Goal: Check status

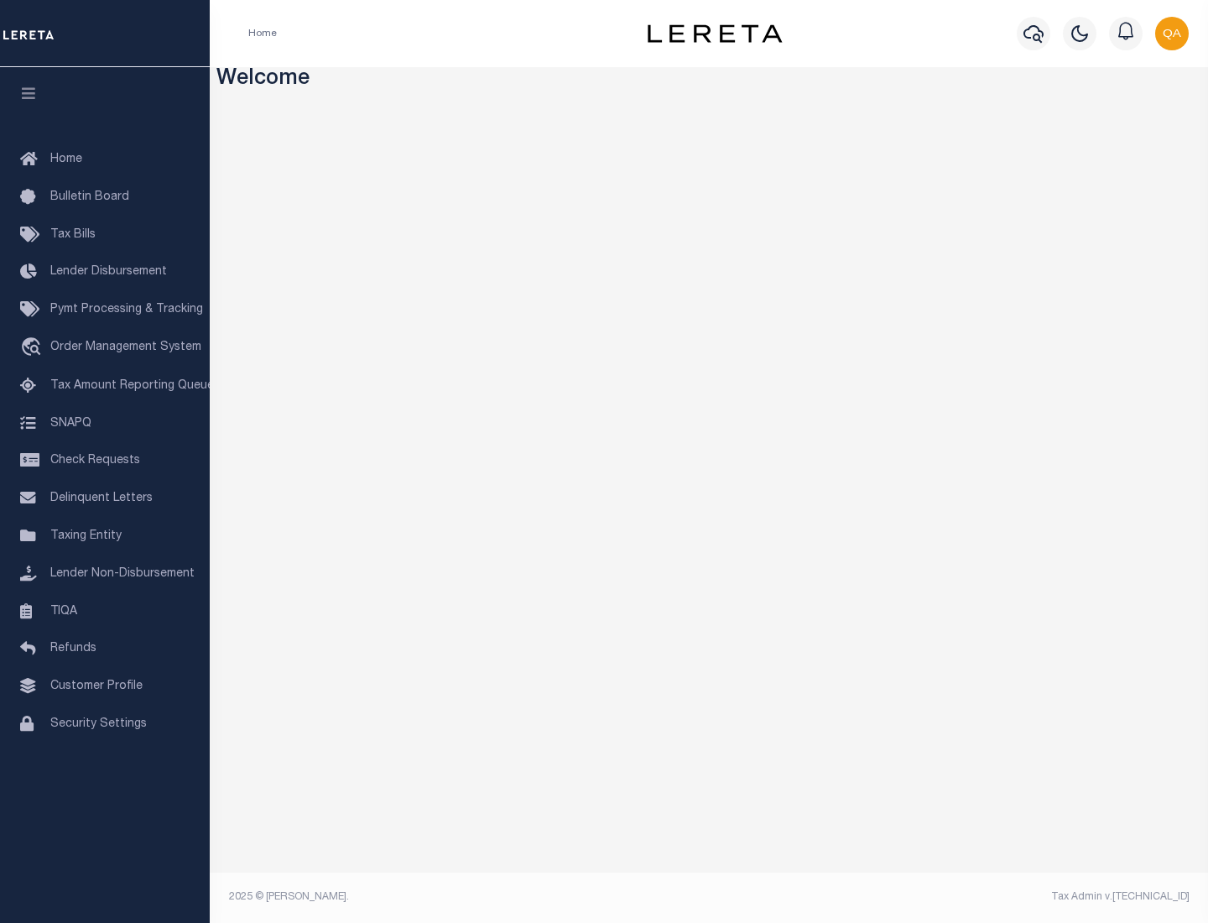
click at [105, 461] on span "Check Requests" at bounding box center [95, 461] width 90 height 12
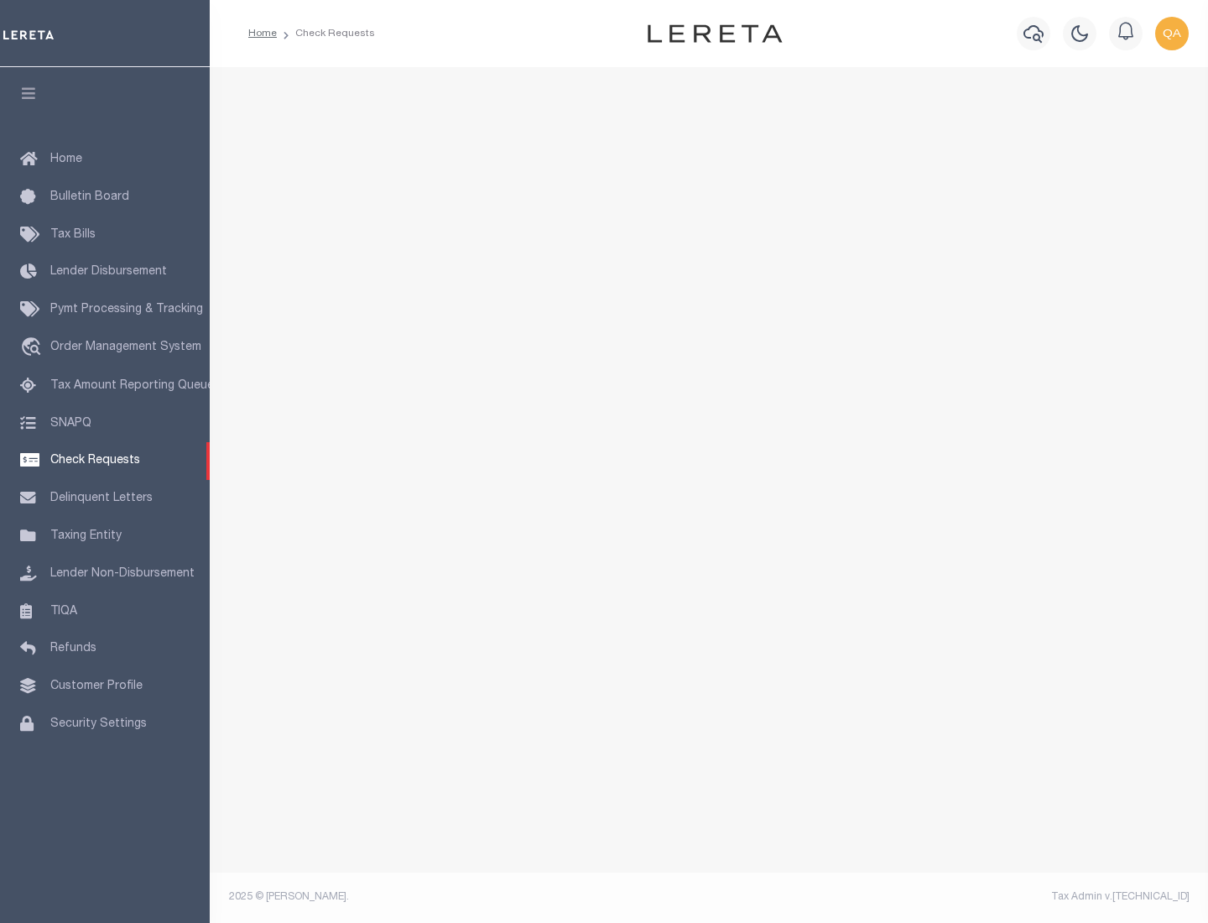
select select "50"
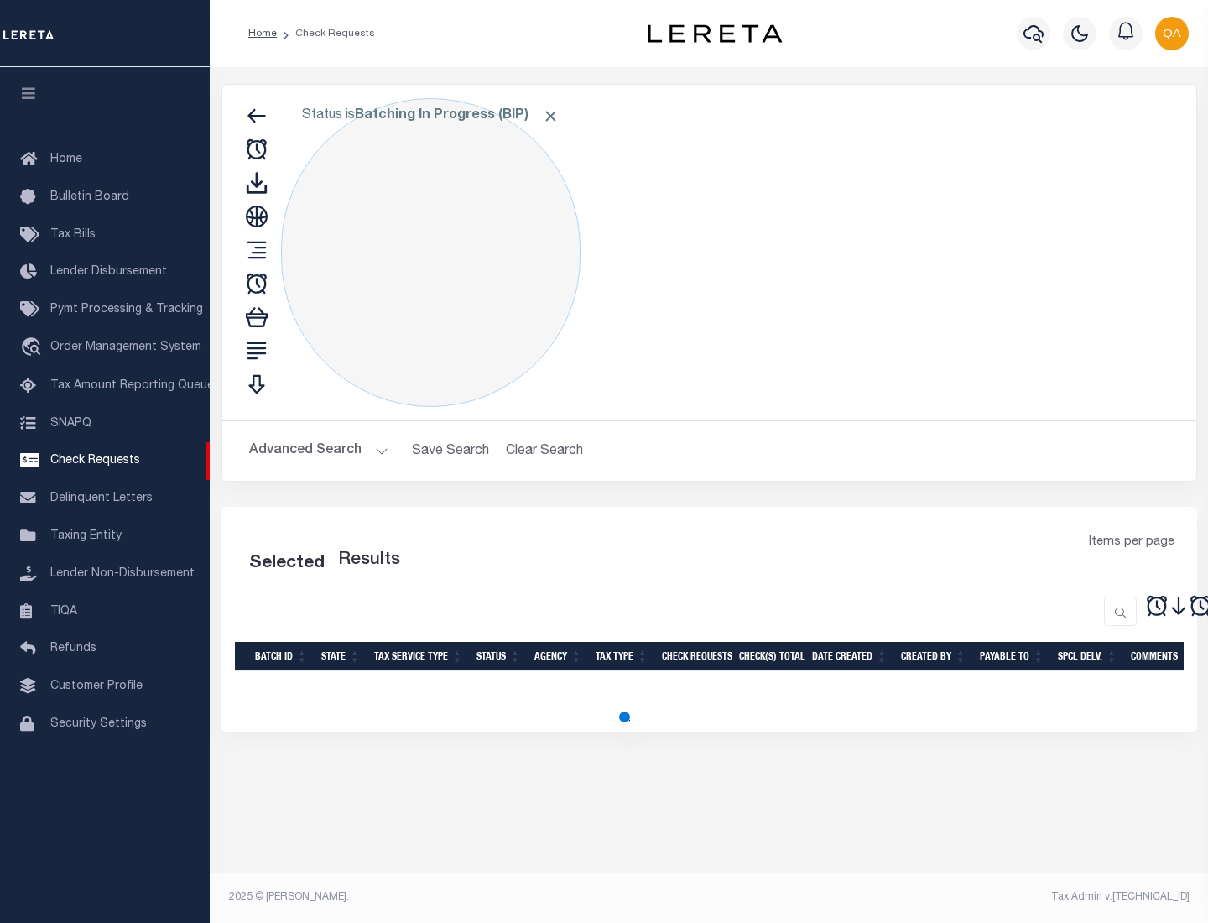
select select "50"
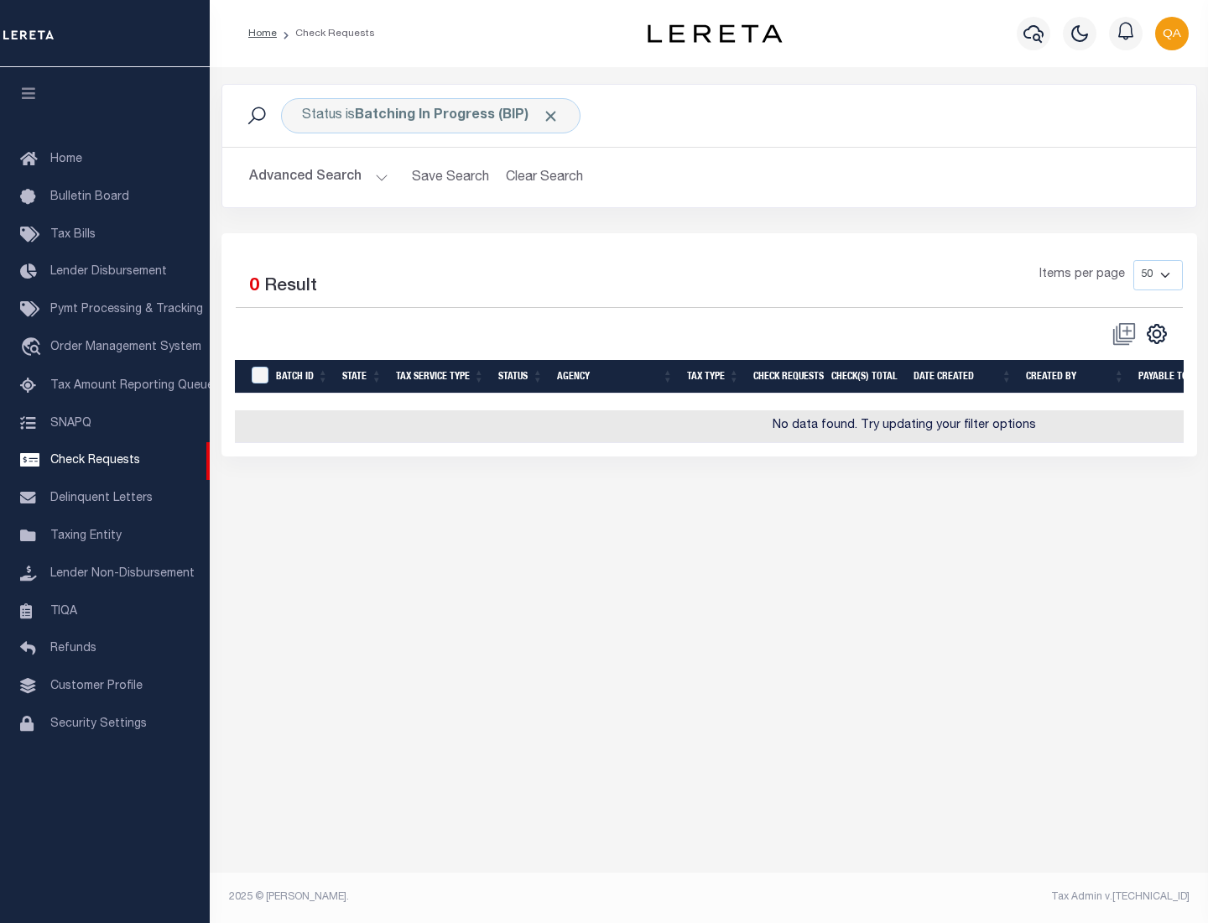
click at [551, 116] on span "Click to Remove" at bounding box center [551, 116] width 18 height 18
